Goal: Task Accomplishment & Management: Manage account settings

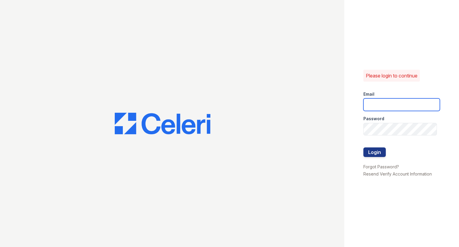
drag, startPoint x: 395, startPoint y: 108, endPoint x: 396, endPoint y: 100, distance: 7.9
click at [394, 102] on input "email" at bounding box center [401, 104] width 77 height 13
type input "raindance3@cafmanagment.co"
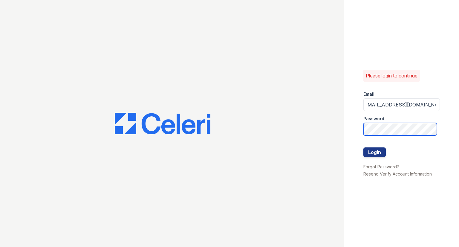
scroll to position [0, 0]
click at [363, 147] on button "Login" at bounding box center [374, 152] width 22 height 10
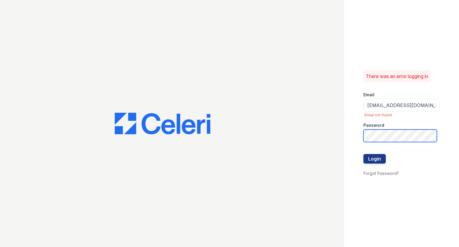
click at [363, 154] on button "Login" at bounding box center [374, 159] width 22 height 10
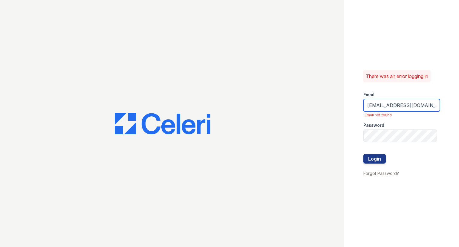
scroll to position [0, 4]
drag, startPoint x: 383, startPoint y: 107, endPoint x: 459, endPoint y: 108, distance: 76.2
click at [459, 108] on div "There was an error logging in Email raindance3@cafmanagment.co Email not found …" at bounding box center [401, 123] width 115 height 247
click at [434, 106] on input "raindance3@cafmanagment.co" at bounding box center [401, 105] width 77 height 13
click at [435, 108] on input "raindance3@cafmanagment.co" at bounding box center [401, 105] width 77 height 13
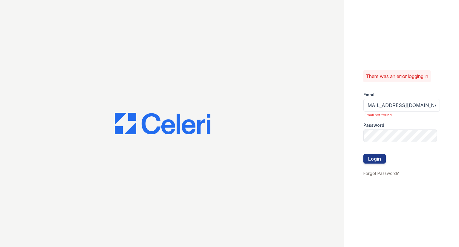
scroll to position [0, 0]
drag, startPoint x: 432, startPoint y: 125, endPoint x: 435, endPoint y: 121, distance: 5.1
click at [432, 125] on div "Password" at bounding box center [401, 123] width 77 height 12
drag, startPoint x: 429, startPoint y: 104, endPoint x: 433, endPoint y: 106, distance: 4.2
click at [430, 105] on input "[EMAIL_ADDRESS][DOMAIN_NAME]" at bounding box center [401, 105] width 77 height 13
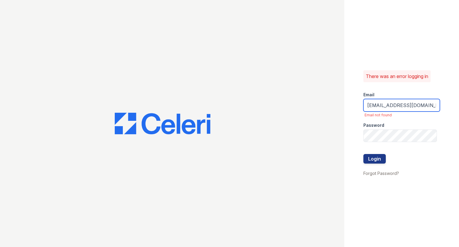
click at [434, 105] on input "[EMAIL_ADDRESS][DOMAIN_NAME]" at bounding box center [401, 105] width 77 height 13
drag, startPoint x: 434, startPoint y: 106, endPoint x: 459, endPoint y: 114, distance: 25.9
click at [459, 114] on div "There was an error logging in Email raindance3@cafmanagment.co Email not found …" at bounding box center [401, 123] width 115 height 247
drag, startPoint x: 432, startPoint y: 108, endPoint x: 458, endPoint y: 107, distance: 26.0
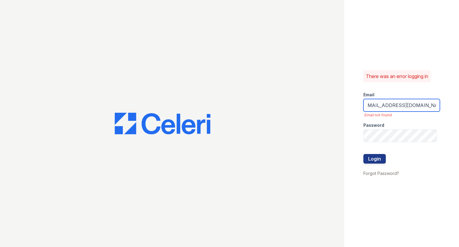
click at [458, 107] on div "There was an error logging in Email raindance3@cafmanagment.co Email not found …" at bounding box center [401, 123] width 115 height 247
click at [434, 111] on input "[EMAIL_ADDRESS][DOMAIN_NAME]" at bounding box center [401, 105] width 77 height 13
type input "raindance3@cafmanagment.com"
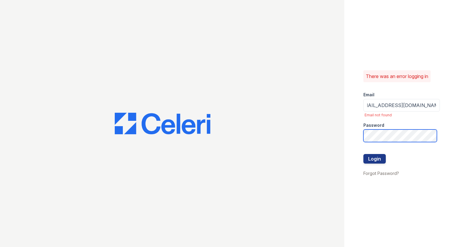
scroll to position [0, 0]
click at [363, 154] on button "Login" at bounding box center [374, 159] width 22 height 10
drag, startPoint x: 411, startPoint y: 114, endPoint x: 414, endPoint y: 109, distance: 5.0
click at [412, 113] on span "Email not found" at bounding box center [402, 115] width 75 height 5
